Goal: Task Accomplishment & Management: Complete application form

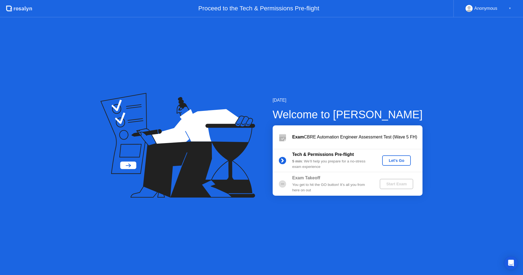
click at [399, 161] on div "Let's Go" at bounding box center [397, 160] width 24 height 4
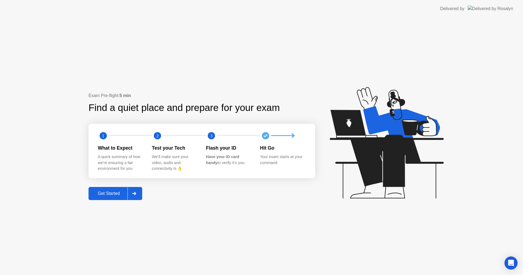
click at [110, 195] on div "Get Started" at bounding box center [108, 193] width 37 height 5
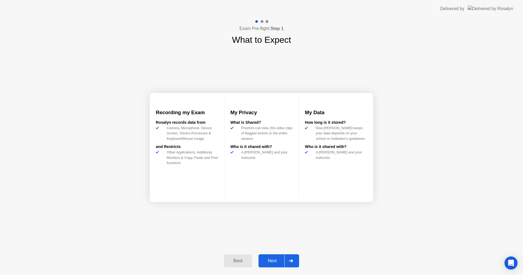
click at [268, 259] on div "Next" at bounding box center [272, 260] width 24 height 5
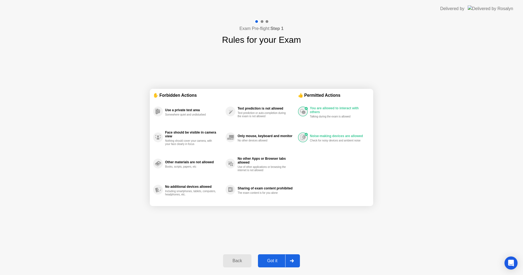
click at [274, 259] on div "Got it" at bounding box center [273, 260] width 26 height 5
select select "**********"
select select "*******"
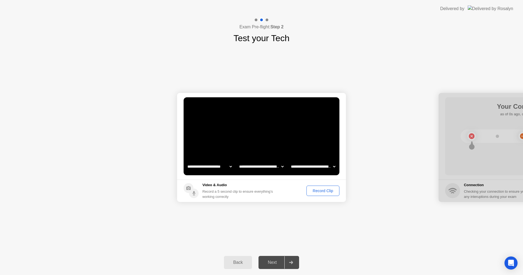
click at [325, 192] on div "Record Clip" at bounding box center [323, 191] width 29 height 4
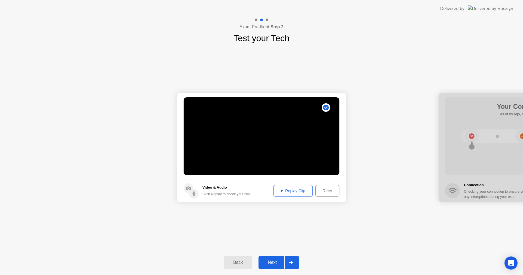
click at [291, 188] on button "Replay Clip" at bounding box center [293, 190] width 39 height 11
click at [272, 261] on div "Next" at bounding box center [272, 262] width 24 height 5
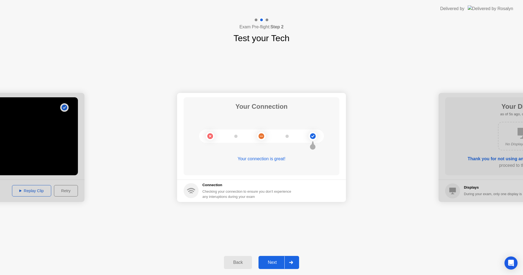
click at [271, 260] on div "Next" at bounding box center [272, 262] width 24 height 5
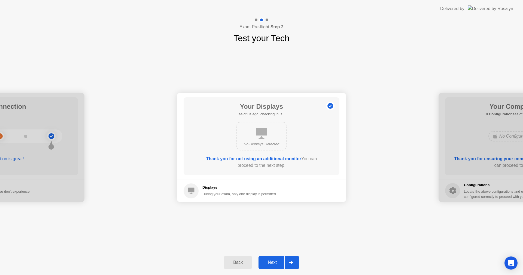
click at [276, 262] on div "Next" at bounding box center [272, 262] width 24 height 5
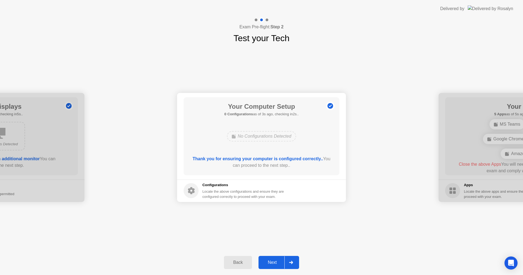
click at [273, 262] on div "Next" at bounding box center [272, 262] width 24 height 5
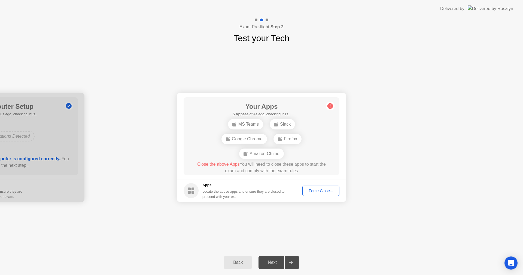
click at [318, 189] on div "Force Close..." at bounding box center [320, 191] width 33 height 4
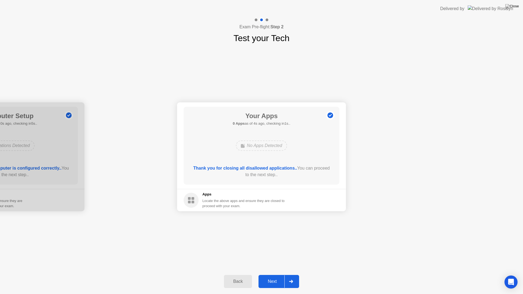
click at [273, 275] on div "Next" at bounding box center [272, 281] width 24 height 5
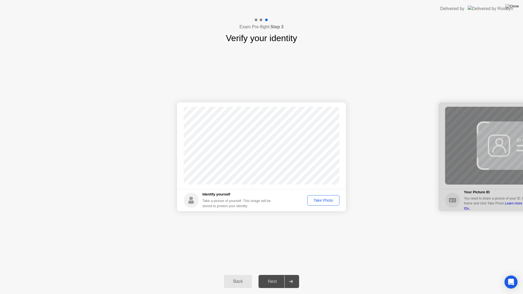
click at [320, 202] on div "Take Photo" at bounding box center [323, 200] width 28 height 4
click at [273, 275] on div "Next" at bounding box center [272, 281] width 24 height 5
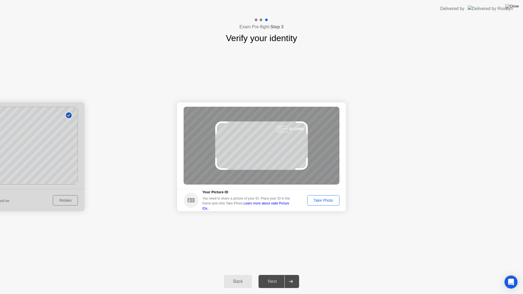
click at [332, 203] on div "Take Photo" at bounding box center [323, 200] width 28 height 4
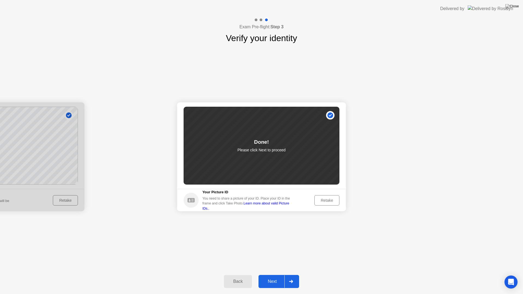
click at [271, 275] on div "Next" at bounding box center [272, 281] width 24 height 5
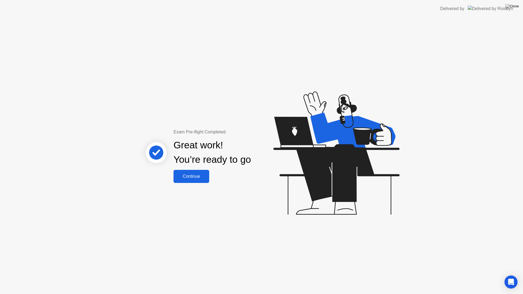
click at [195, 175] on div "Continue" at bounding box center [191, 176] width 32 height 5
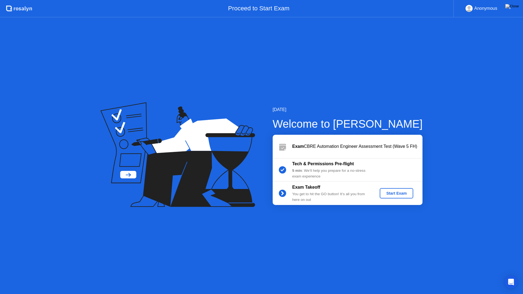
click at [397, 193] on div "Start Exam" at bounding box center [396, 193] width 29 height 4
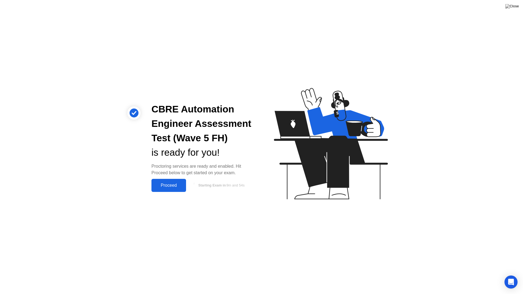
click at [175, 183] on div "Proceed" at bounding box center [168, 185] width 31 height 5
